Goal: Information Seeking & Learning: Learn about a topic

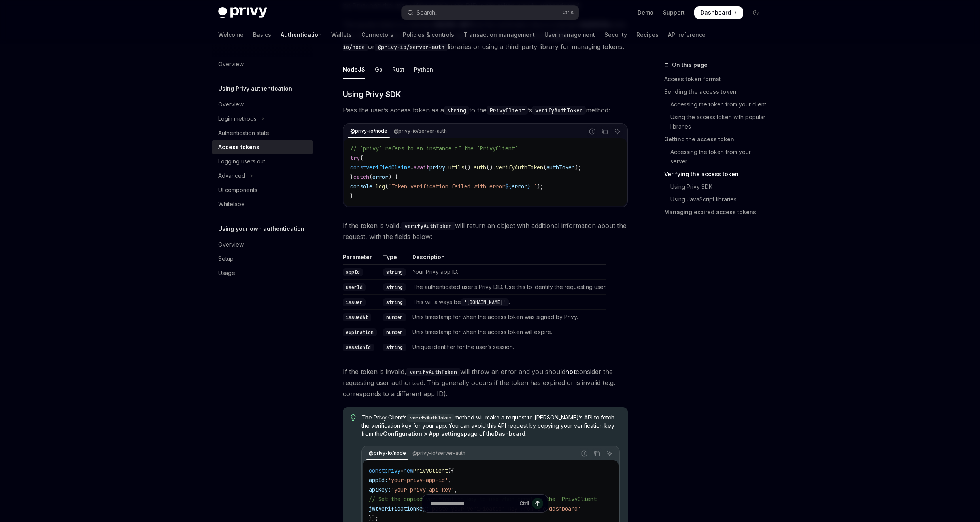
scroll to position [1139, 0]
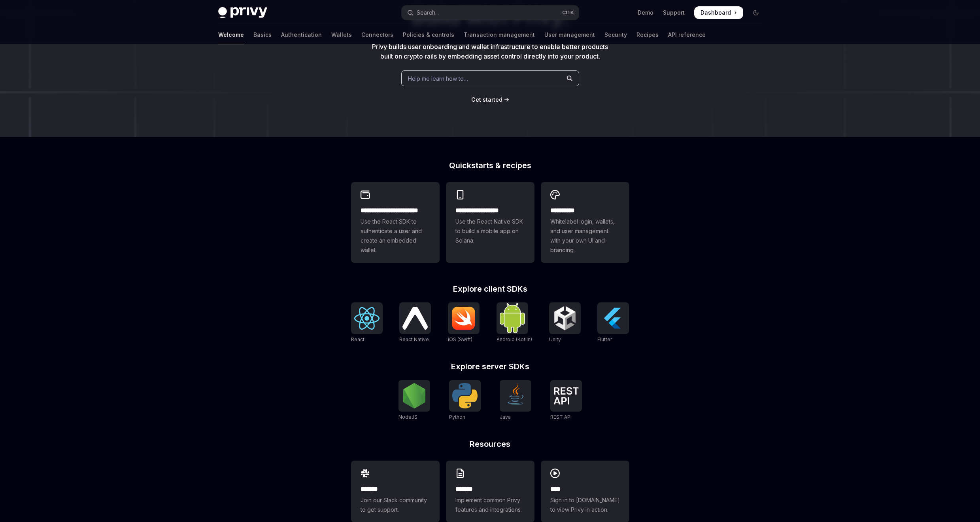
scroll to position [107, 0]
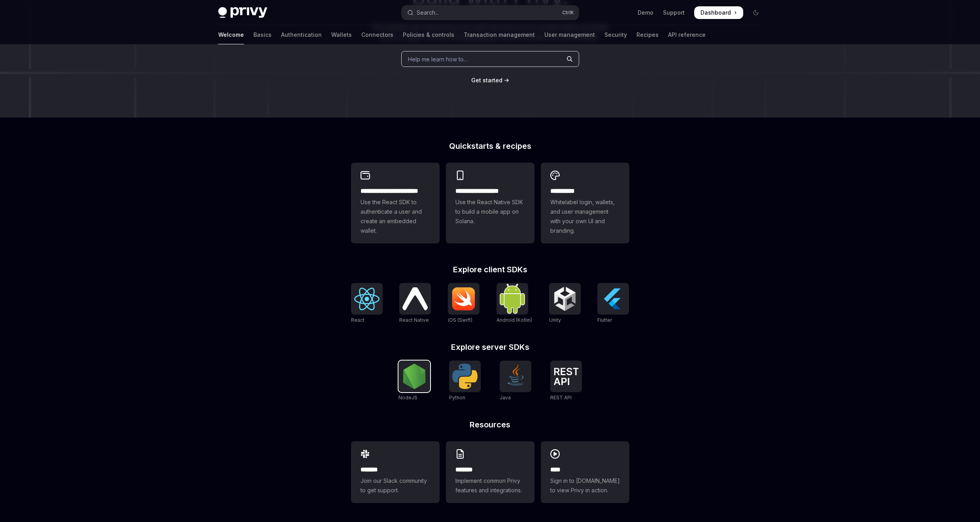
click at [414, 386] on img at bounding box center [414, 375] width 25 height 25
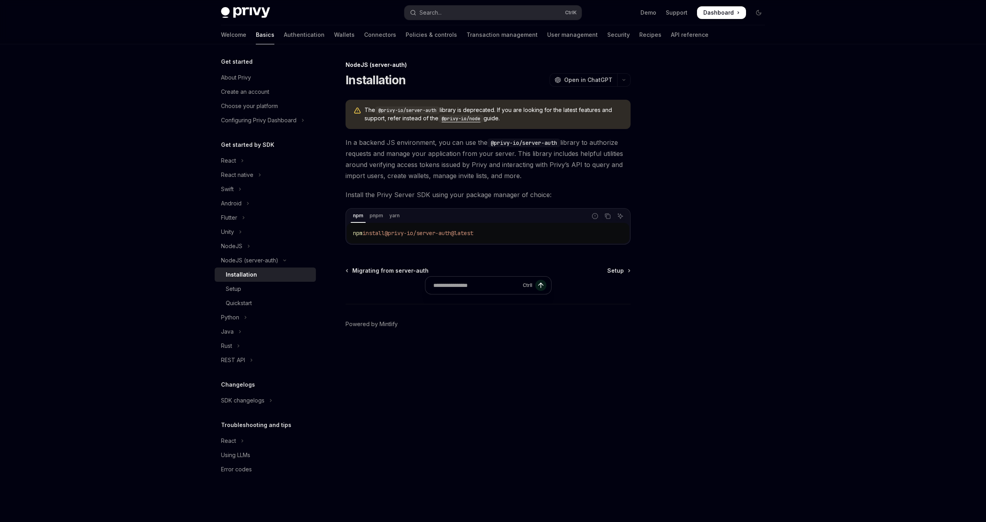
drag, startPoint x: 371, startPoint y: 109, endPoint x: 513, endPoint y: 117, distance: 142.2
click at [513, 117] on span "The @privy-io/server-auth library is deprecated. If you are looking for the lat…" at bounding box center [494, 114] width 258 height 17
drag, startPoint x: 342, startPoint y: 140, endPoint x: 550, endPoint y: 174, distance: 211.1
click at [550, 174] on div "NodeJS (server-auth) Installation OpenAI Open in ChatGPT OpenAI Open in ChatGPT…" at bounding box center [414, 290] width 437 height 461
click at [472, 120] on code "@privy-io/node" at bounding box center [461, 119] width 45 height 8
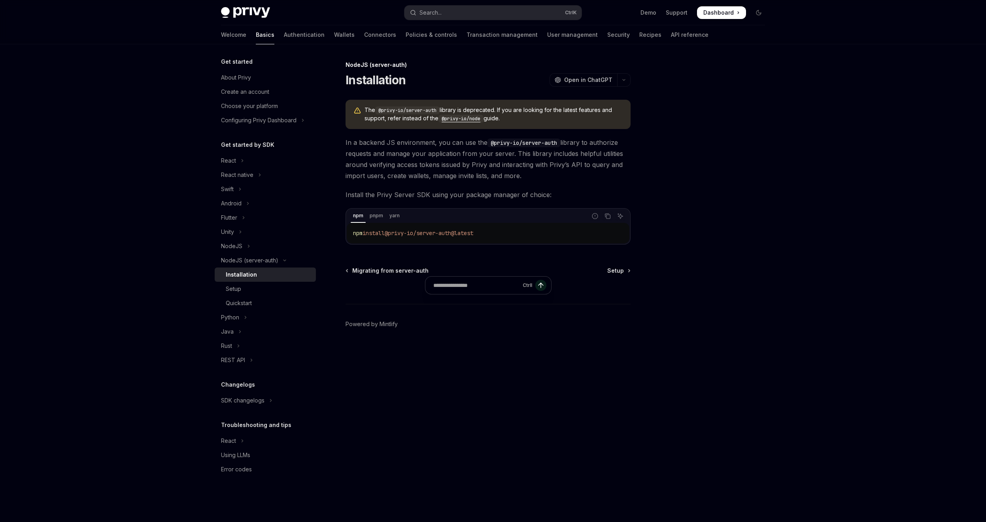
drag, startPoint x: 365, startPoint y: 111, endPoint x: 574, endPoint y: 121, distance: 208.6
click at [574, 121] on span "The @privy-io/server-auth library is deprecated. If you are looking for the lat…" at bounding box center [494, 114] width 258 height 17
copy span "The @privy-io/server-auth library is deprecated. If you are looking for the lat…"
